Goal: Task Accomplishment & Management: Manage account settings

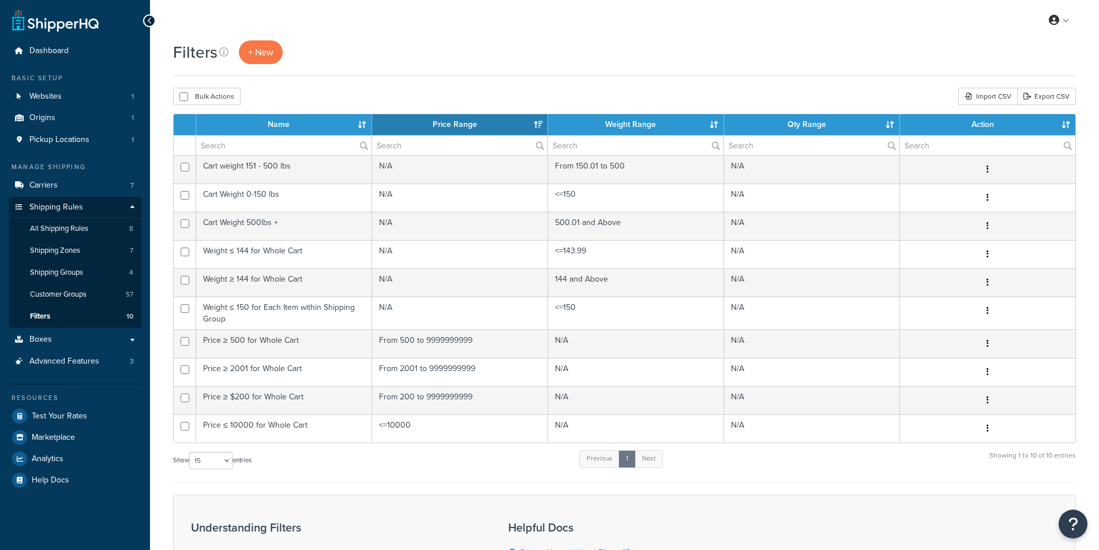
select select "15"
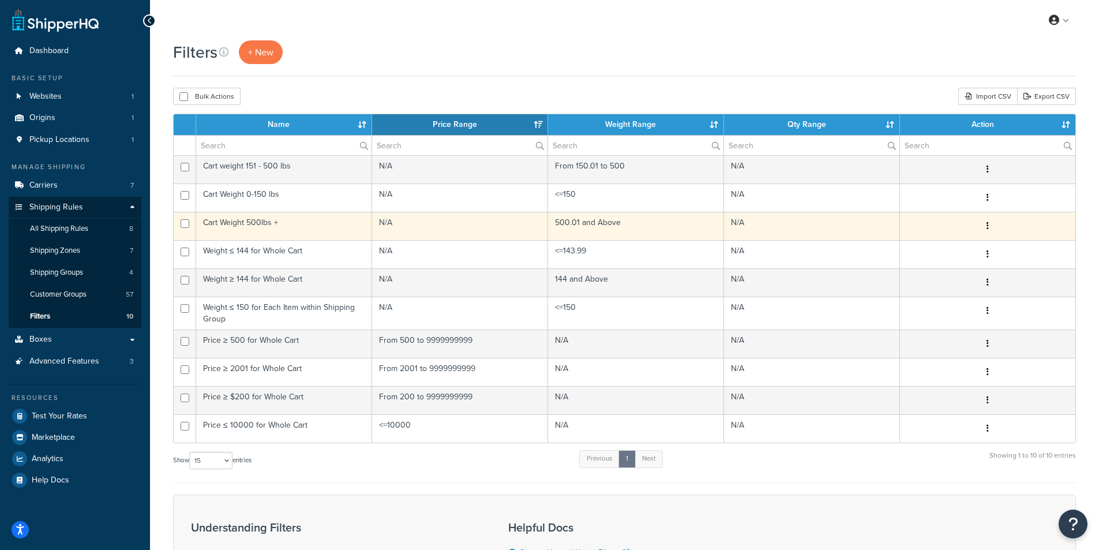
click at [291, 226] on td "Cart Weight 500lbs +" at bounding box center [284, 226] width 176 height 28
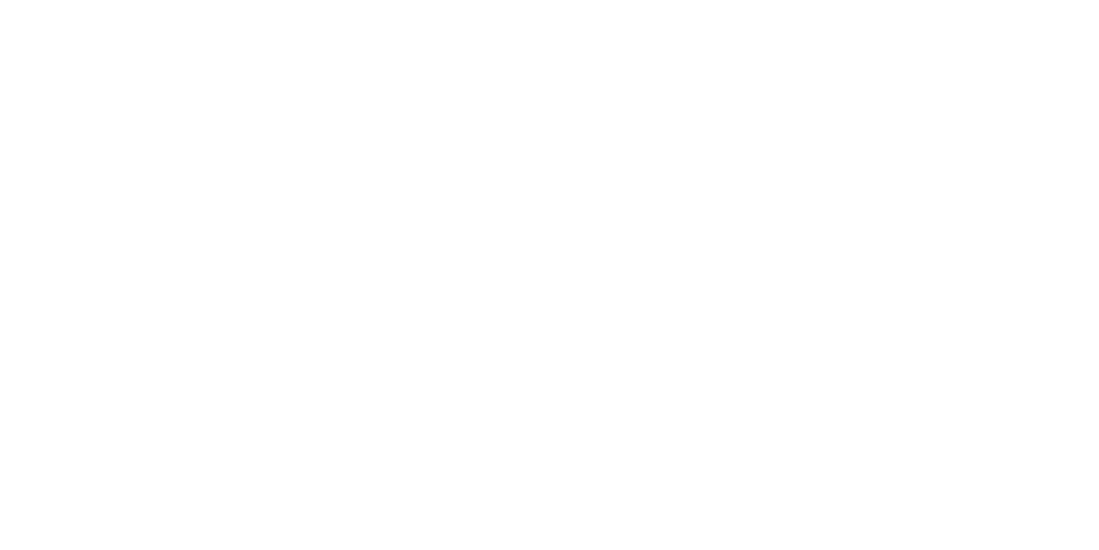
select select "range"
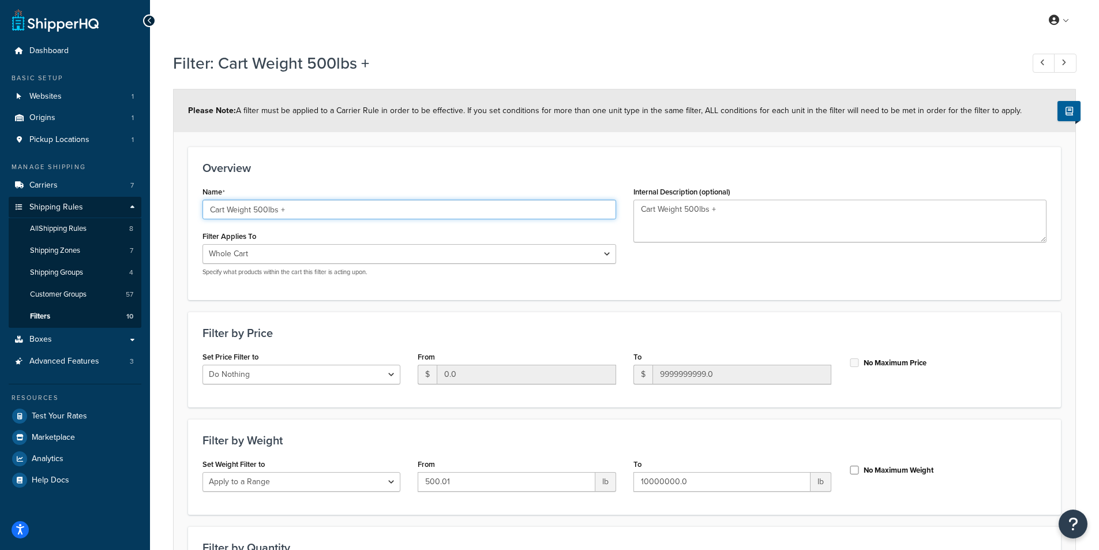
click at [253, 204] on input "Cart Weight 500lbs +" at bounding box center [410, 210] width 414 height 20
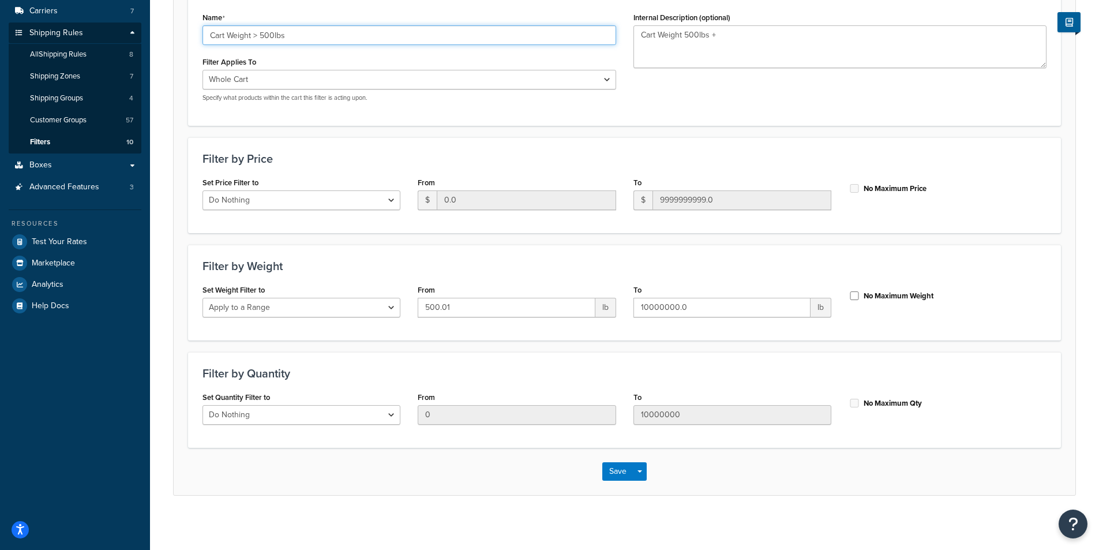
scroll to position [178, 0]
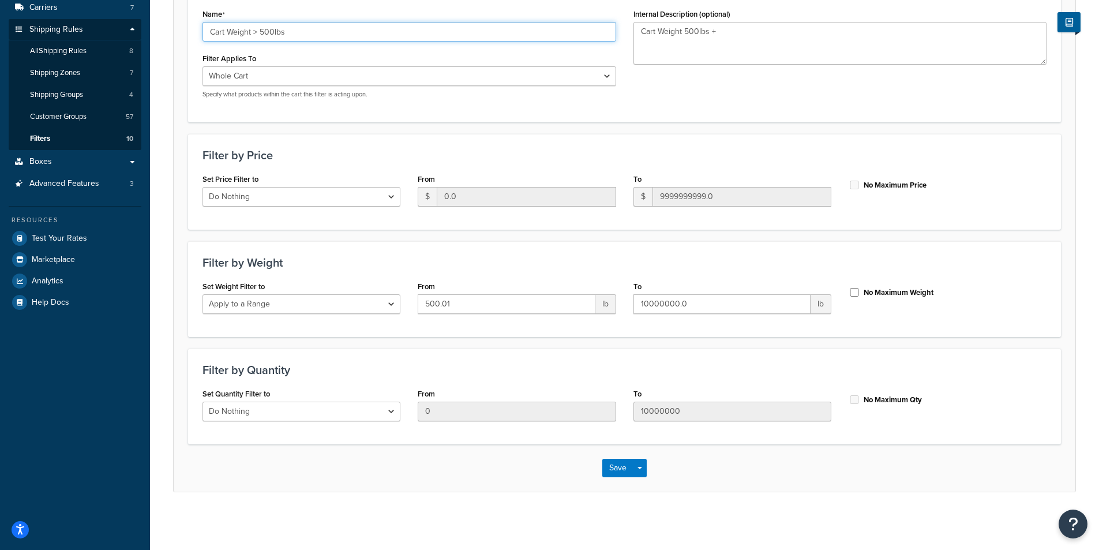
type input "Cart Weight > 500lbs"
click at [854, 293] on input "No Maximum Weight" at bounding box center [855, 292] width 12 height 9
checkbox input "true"
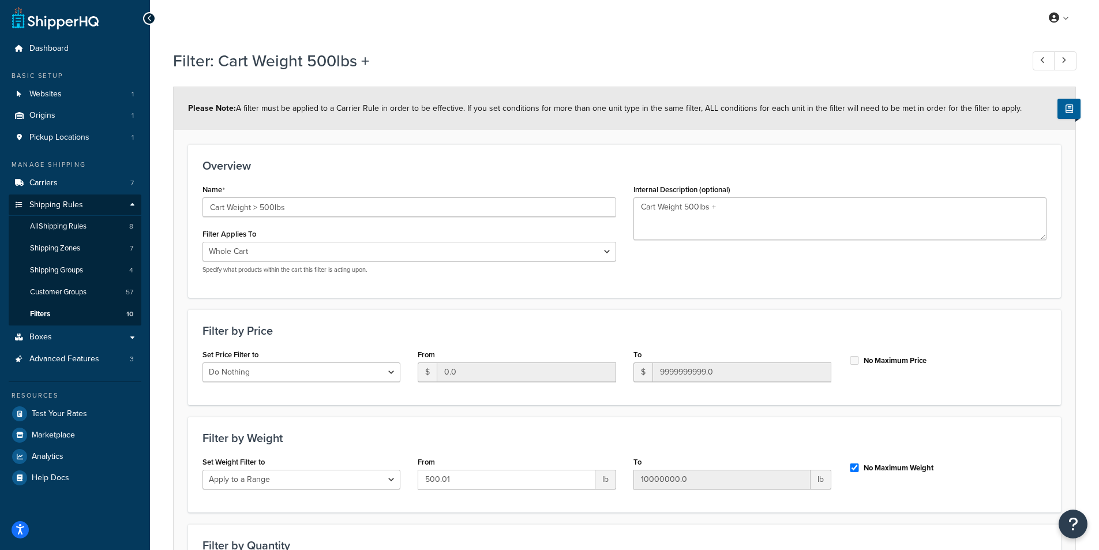
scroll to position [0, 0]
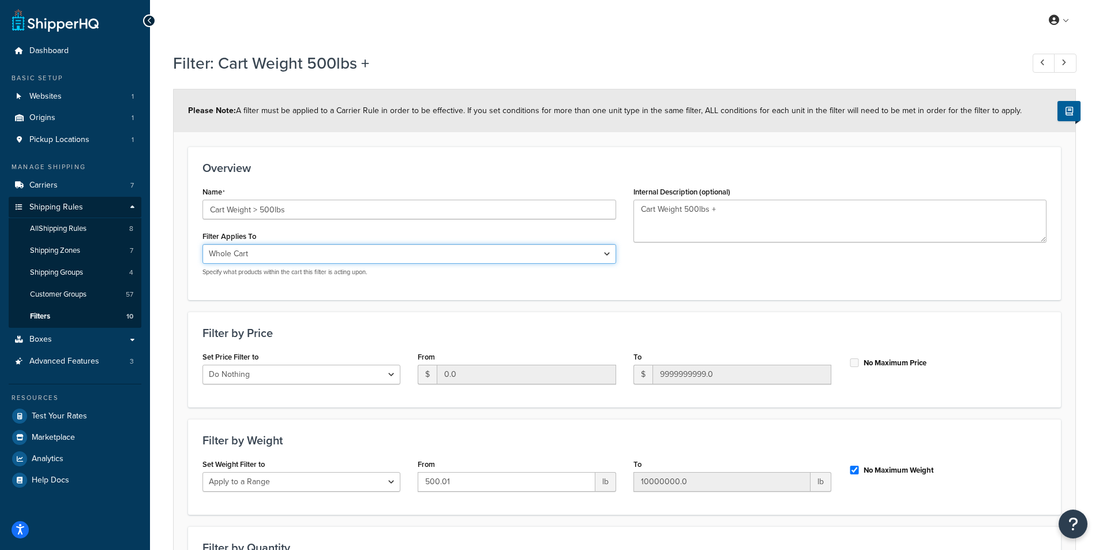
click at [574, 250] on select "Whole Cart Everything in Shipping Group Everything at Origin Each Item within S…" at bounding box center [410, 254] width 414 height 20
click at [770, 280] on div "Name Cart Weight > 500lbs Filter Applies To Whole Cart Everything in Shipping G…" at bounding box center [624, 234] width 861 height 102
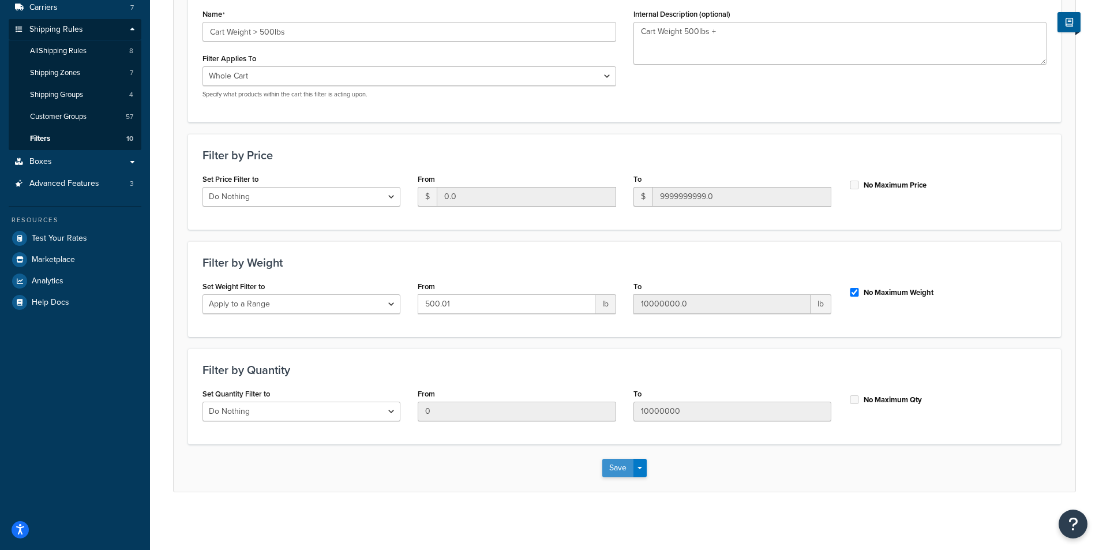
click at [614, 468] on button "Save" at bounding box center [617, 468] width 31 height 18
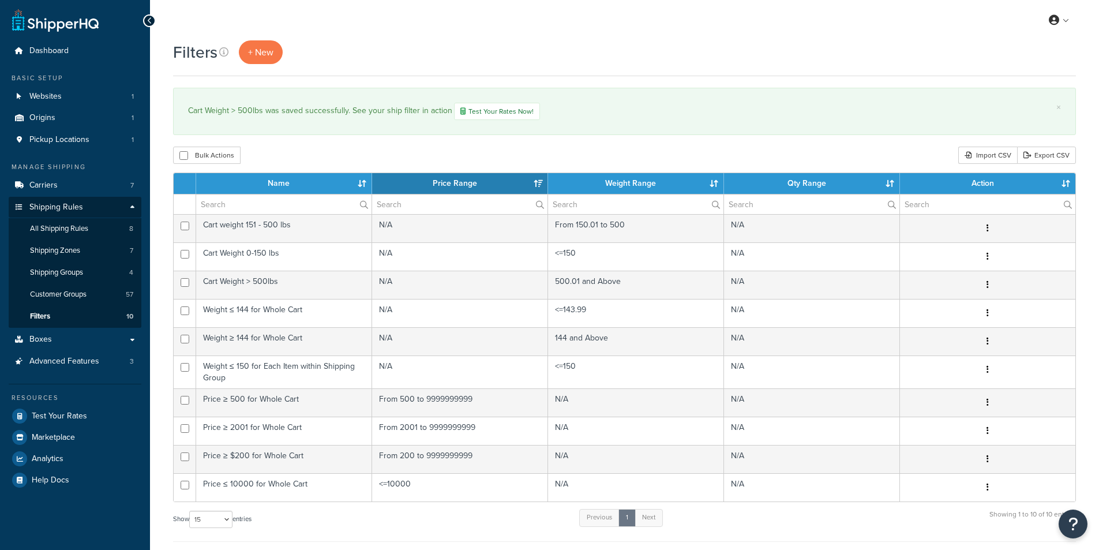
select select "15"
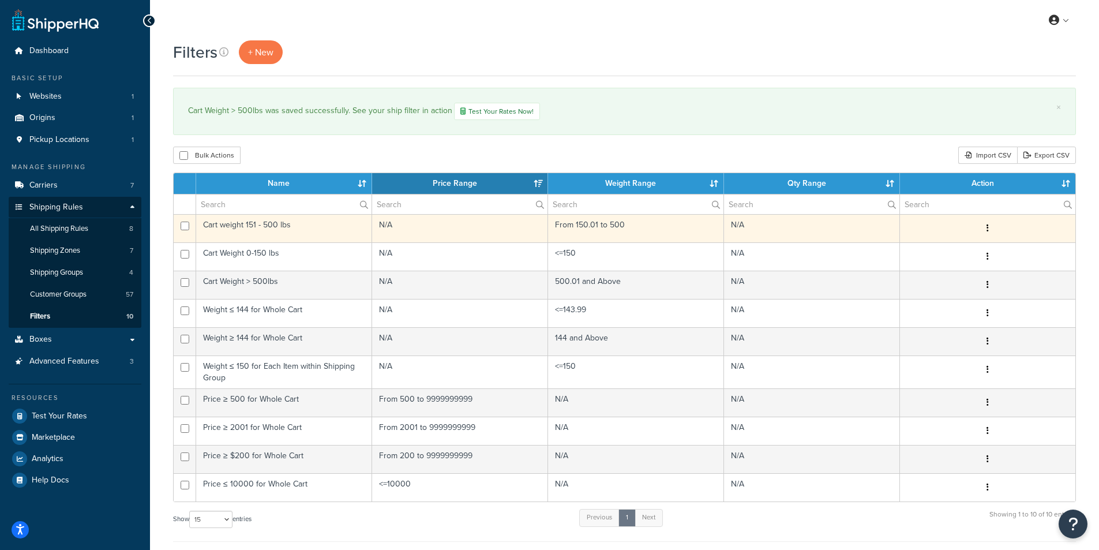
click at [299, 217] on td "Cart weight 151 - 500 lbs" at bounding box center [284, 228] width 176 height 28
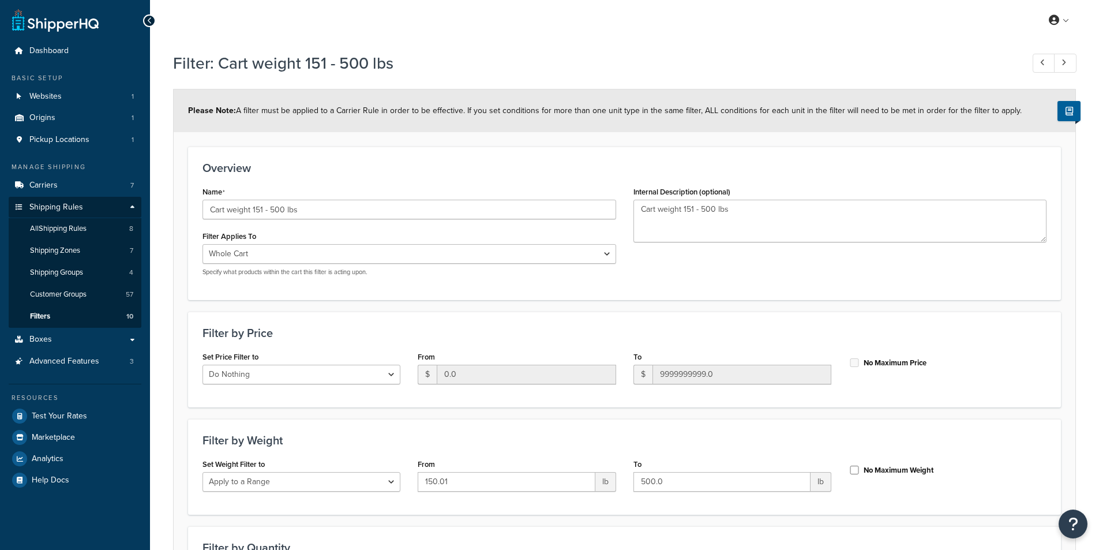
select select "range"
click at [293, 482] on select "Do Nothing Apply to a Range" at bounding box center [302, 482] width 198 height 20
click at [310, 440] on h3 "Filter by Weight" at bounding box center [625, 440] width 844 height 13
click at [350, 257] on select "Whole Cart Everything in Shipping Group Everything at Origin Each Item within S…" at bounding box center [410, 254] width 414 height 20
click at [824, 242] on textarea "Cart weight 151 - 500 lbs" at bounding box center [841, 221] width 414 height 43
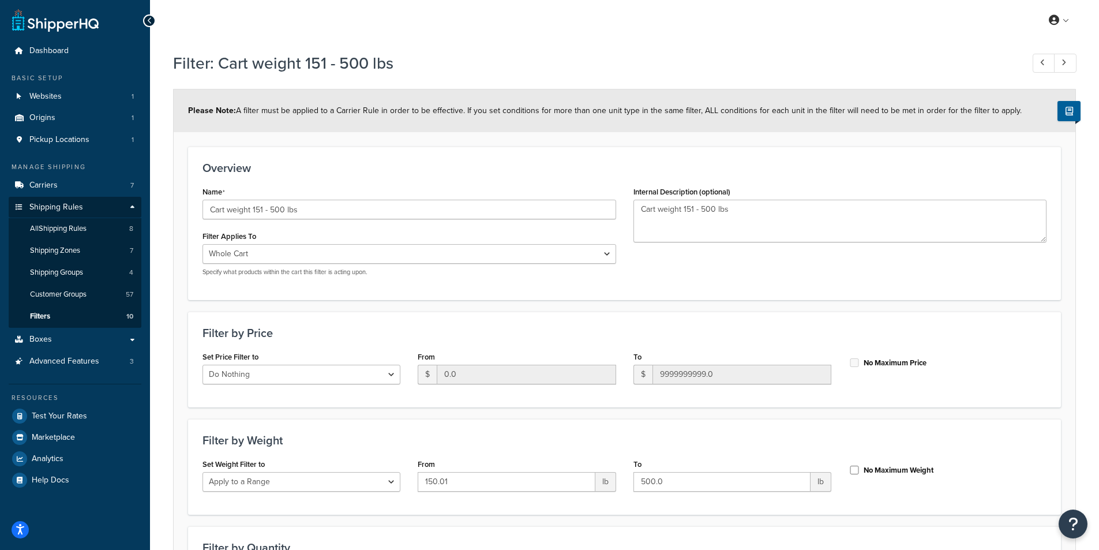
click at [534, 164] on h3 "Overview" at bounding box center [625, 168] width 844 height 13
click at [59, 316] on link "Filters 10" at bounding box center [75, 316] width 133 height 21
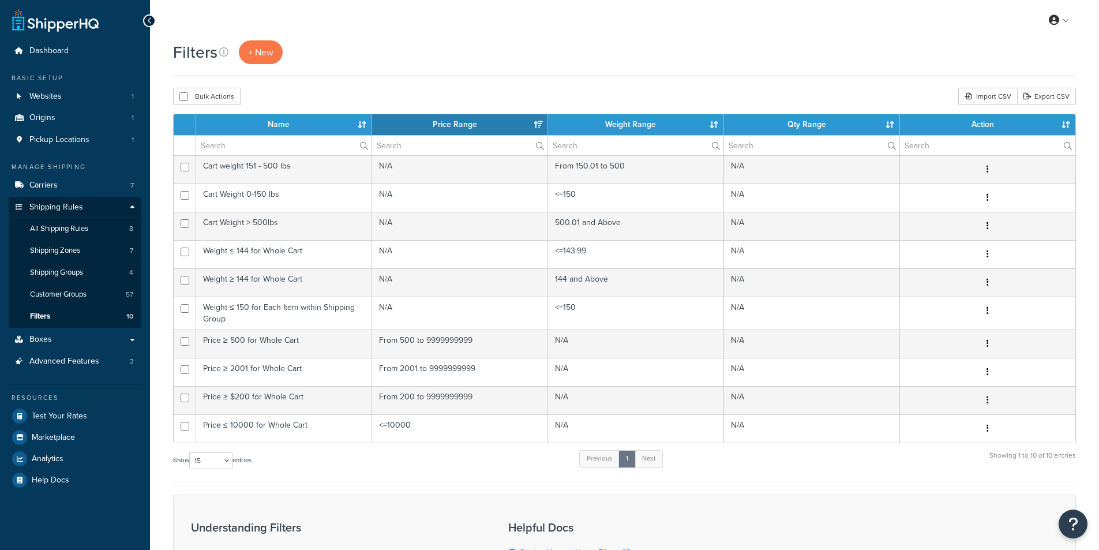
select select "15"
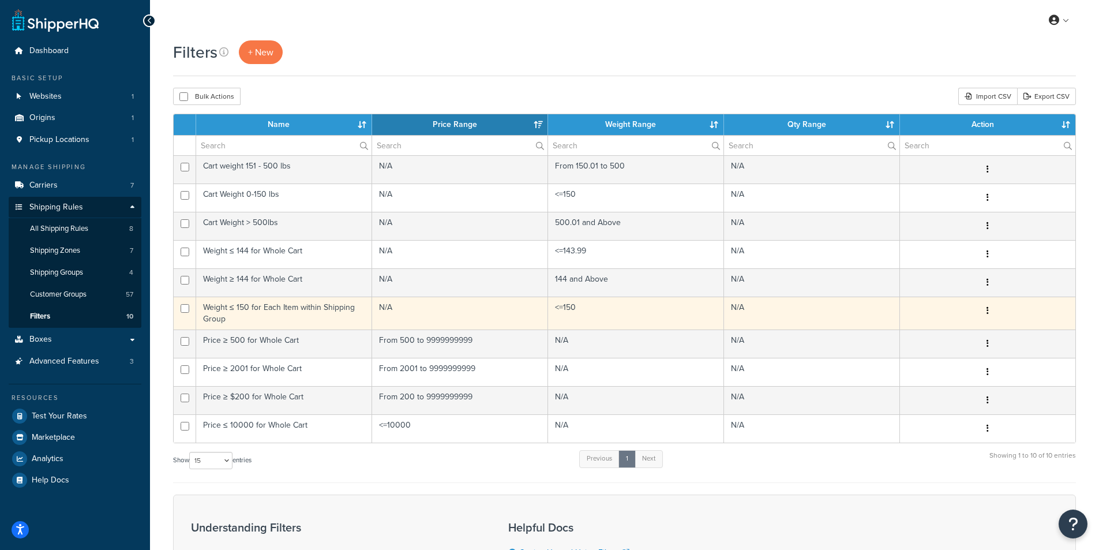
click at [287, 306] on td "Weight ≤ 150 for Each Item within Shipping Group" at bounding box center [284, 313] width 176 height 33
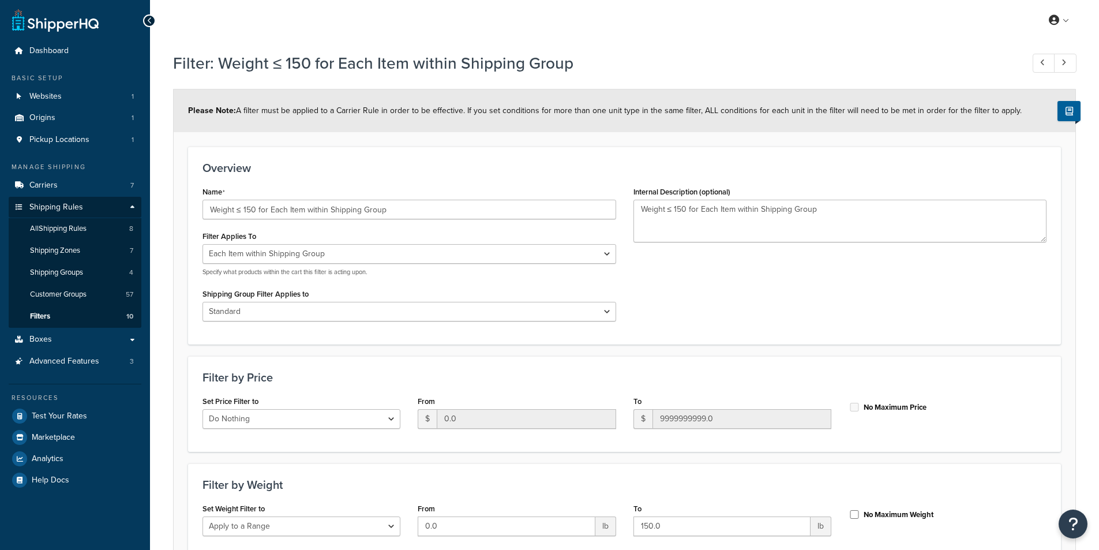
select select "ITEM"
select select "298548"
select select "range"
click at [399, 312] on select "All shipping groups Standard LTL Oversized All Products not assigned to a Shipp…" at bounding box center [410, 312] width 414 height 20
click at [747, 289] on div "Name Weight ≤ 150 for Each Item within Shipping Group Filter Applies To Whole C…" at bounding box center [624, 256] width 861 height 146
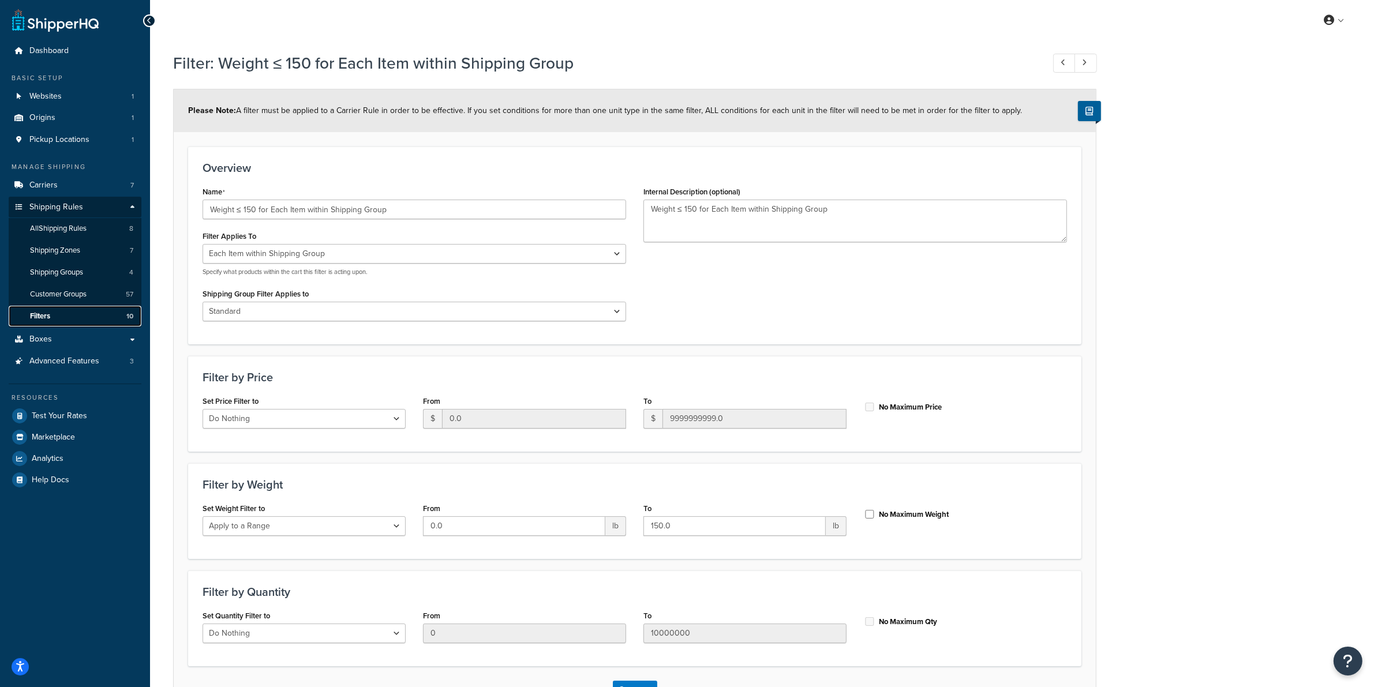
click at [78, 313] on link "Filters 10" at bounding box center [75, 316] width 133 height 21
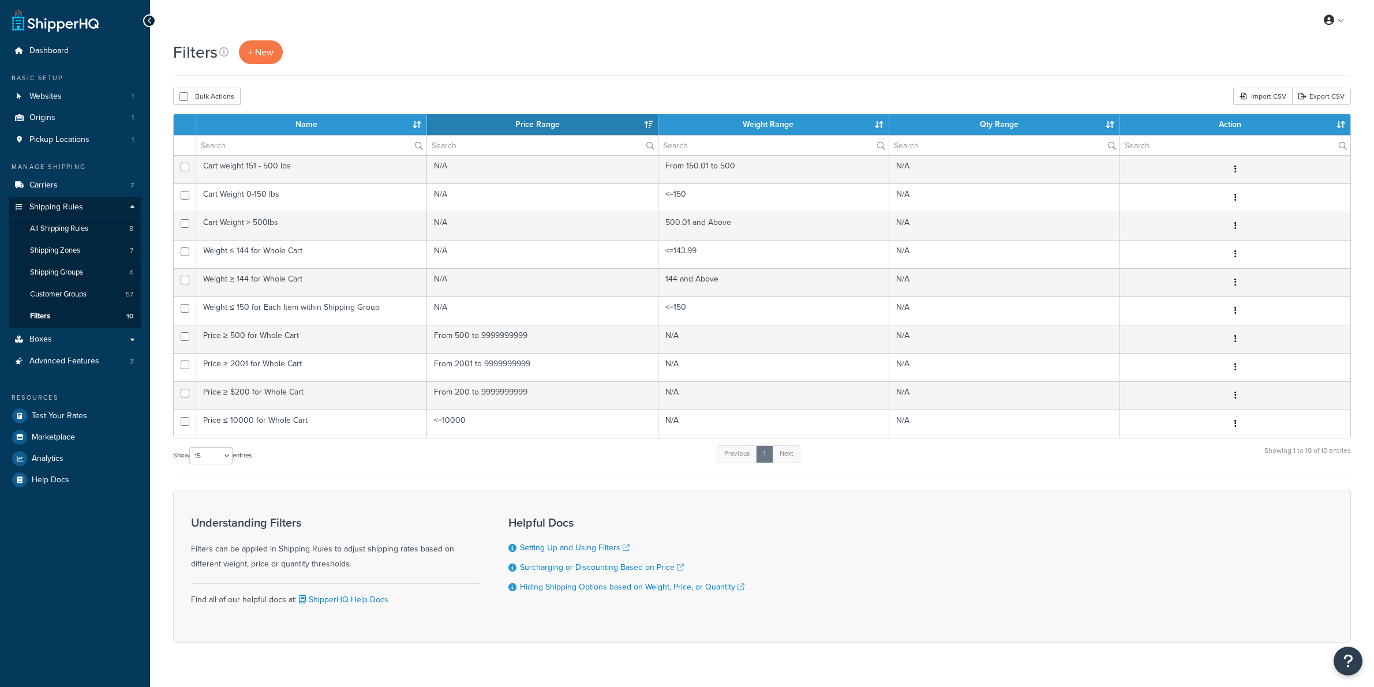
select select "15"
click at [66, 203] on span "Shipping Rules" at bounding box center [56, 208] width 54 height 10
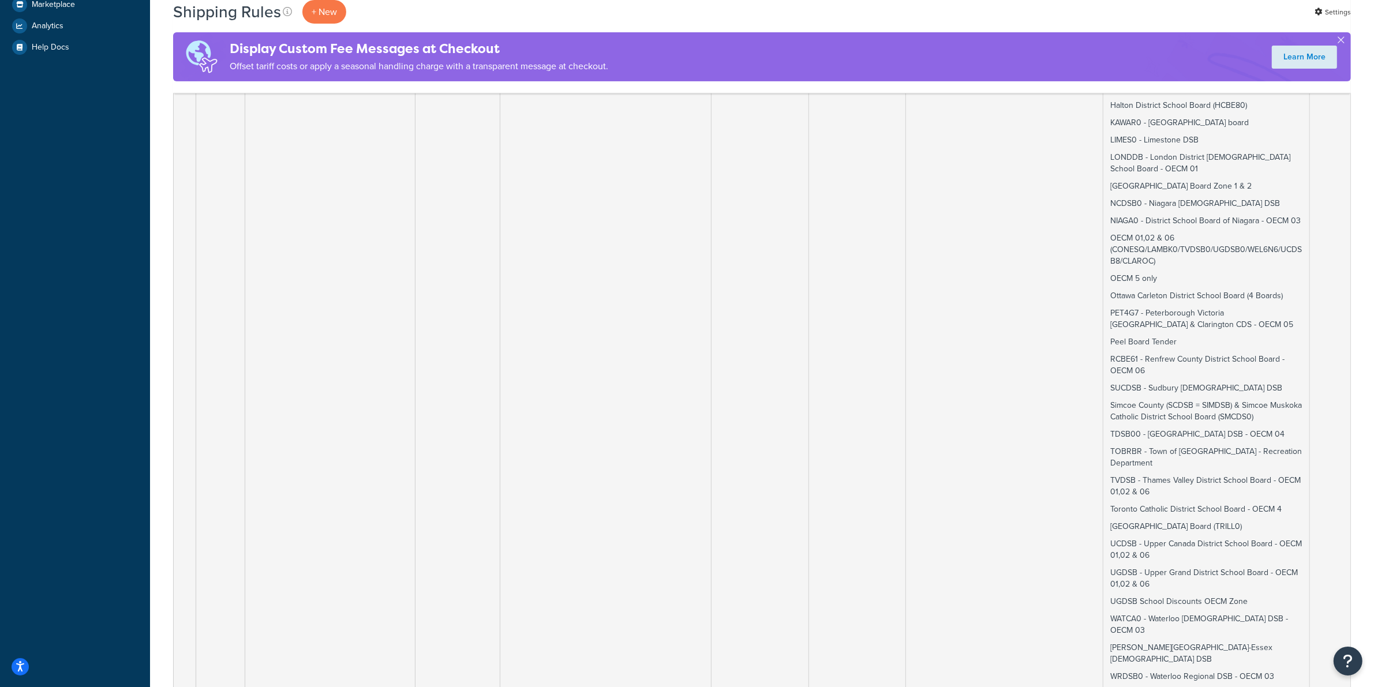
scroll to position [938, 0]
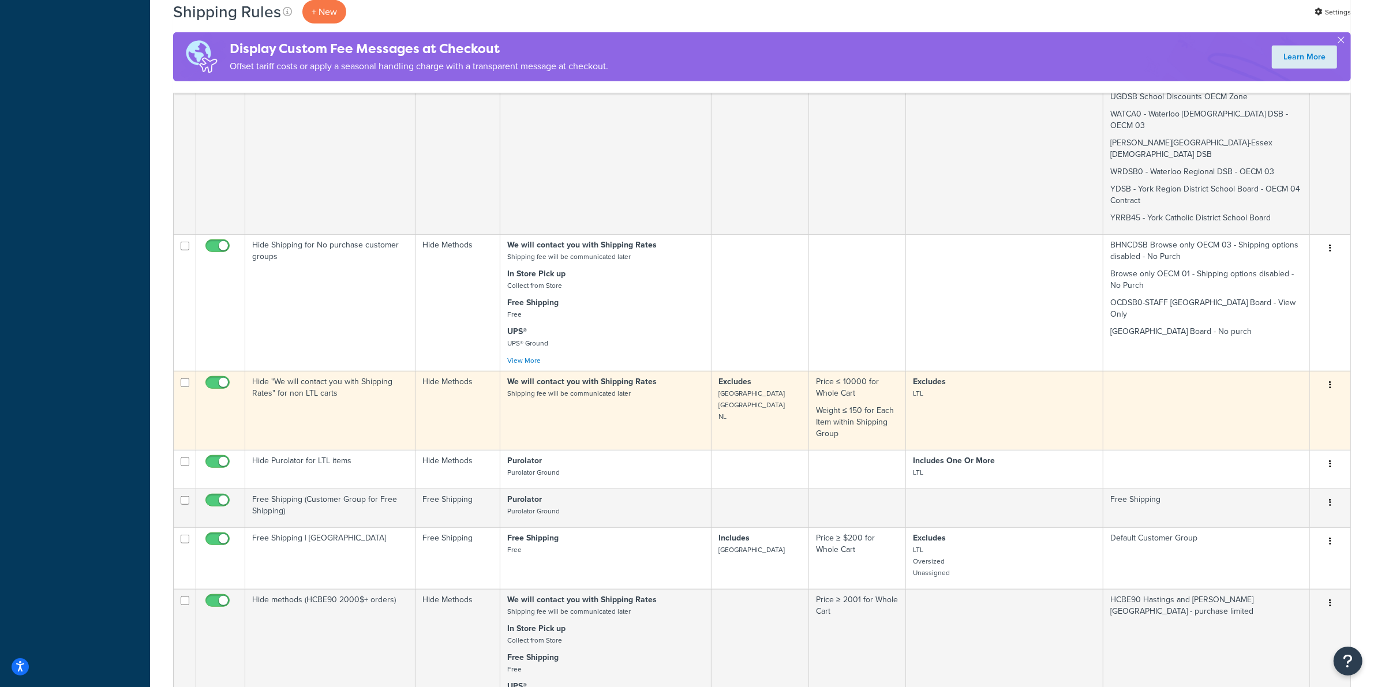
click at [857, 371] on td "Price ≤ 10000 for Whole Cart Weight ≤ 150 for Each Item within Shipping Group" at bounding box center [857, 410] width 97 height 79
